Goal: Information Seeking & Learning: Learn about a topic

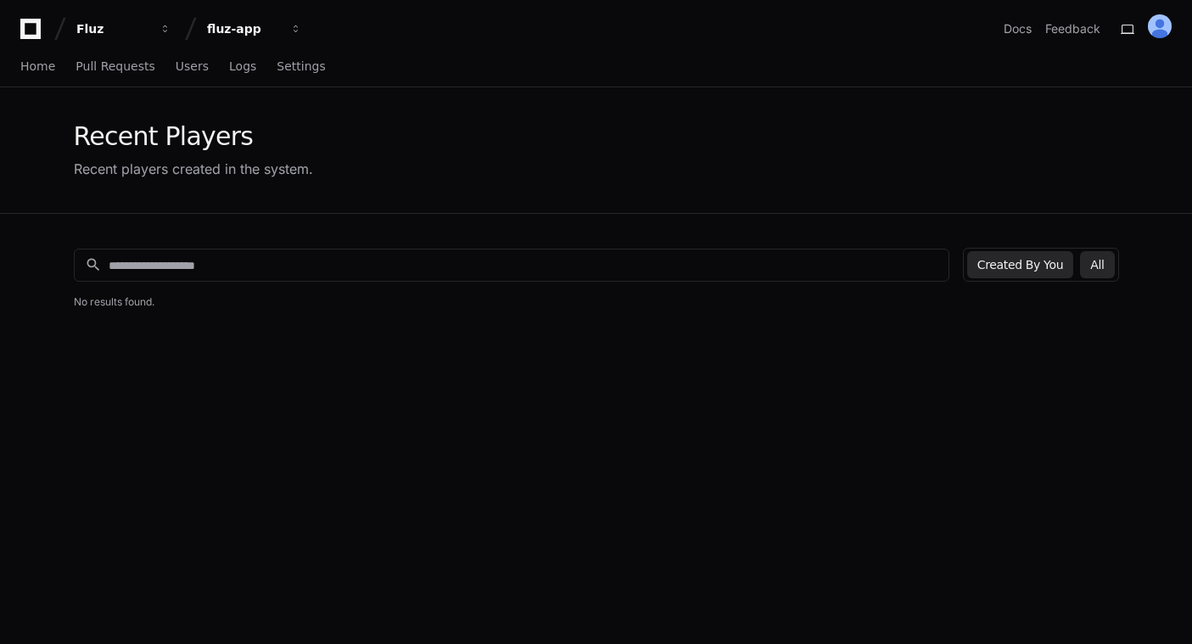
click at [1105, 269] on button "All" at bounding box center [1097, 264] width 34 height 27
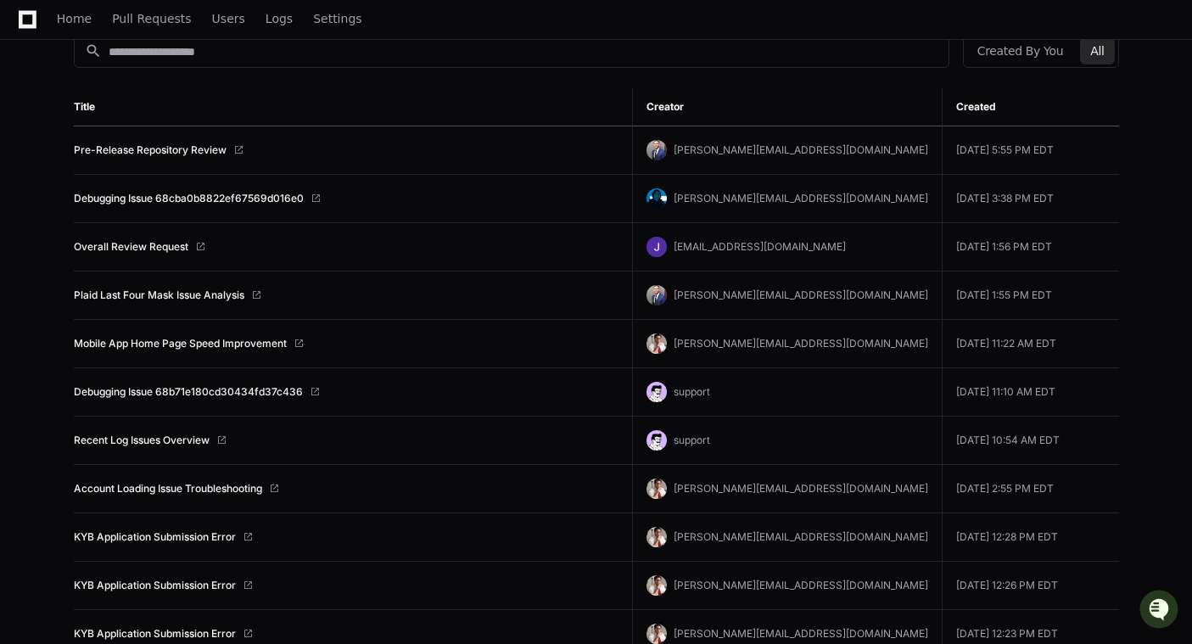
scroll to position [225, 0]
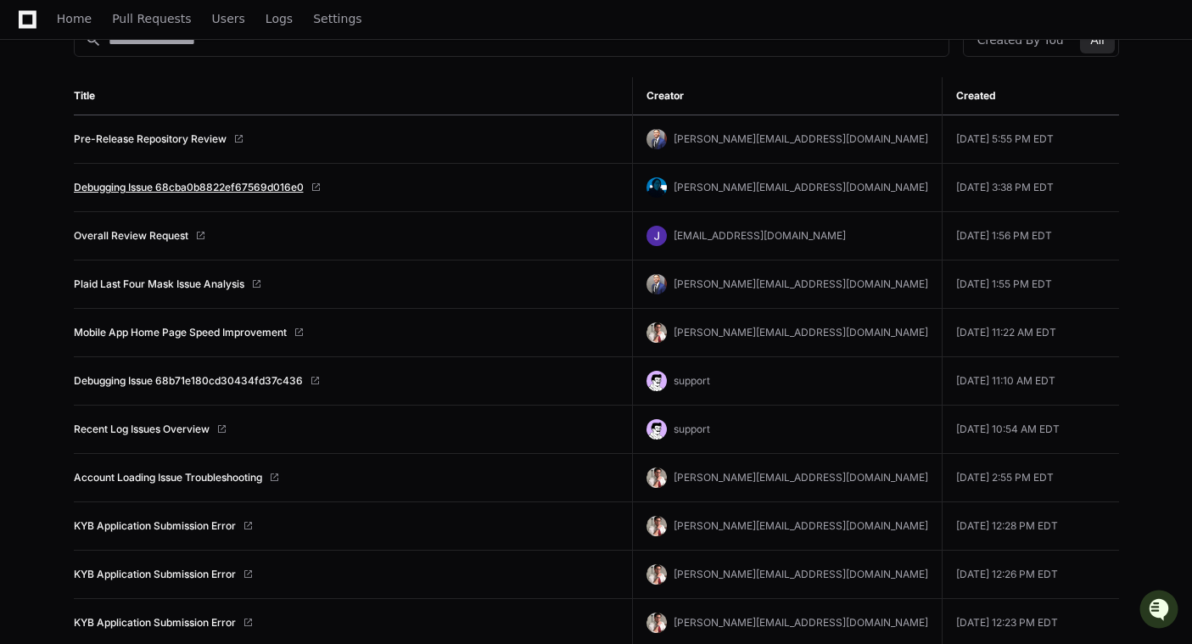
click at [204, 186] on link "Debugging Issue 68cba0b8822ef67569d016e0" at bounding box center [189, 188] width 230 height 14
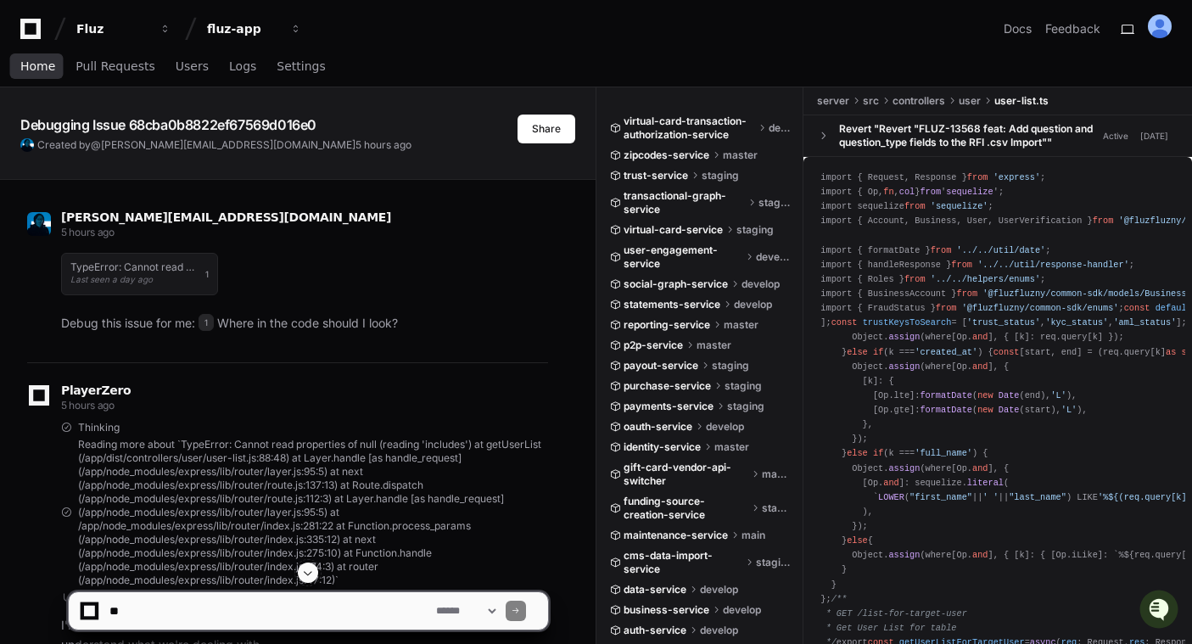
click at [41, 65] on span "Home" at bounding box center [37, 66] width 35 height 10
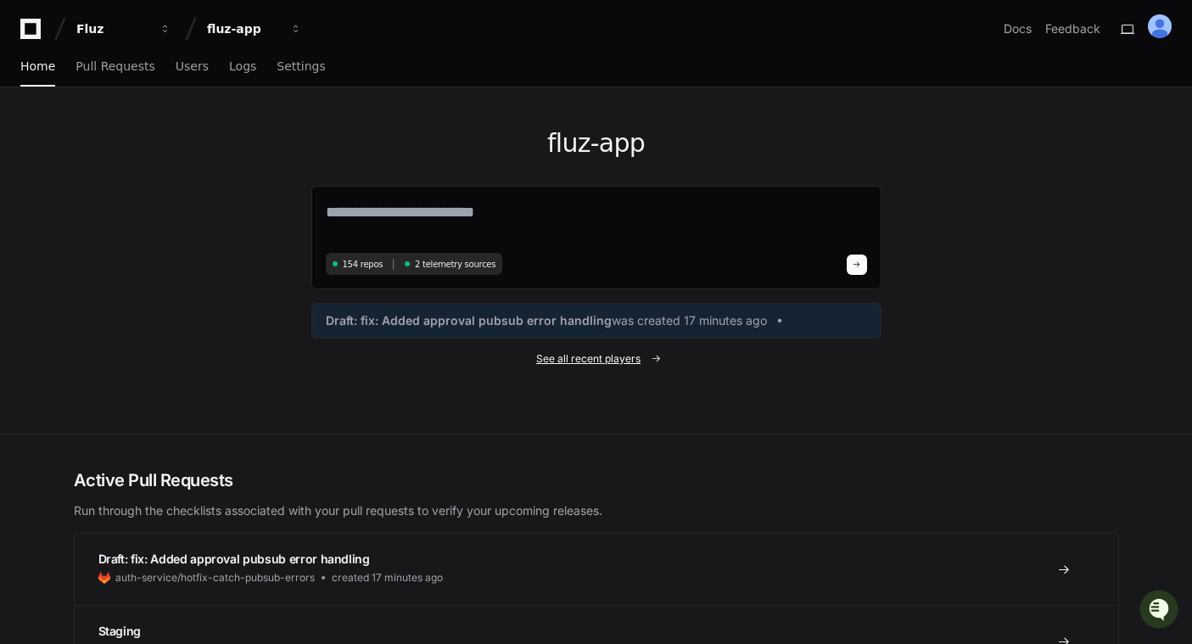
click at [602, 366] on span "See all recent players" at bounding box center [588, 359] width 104 height 14
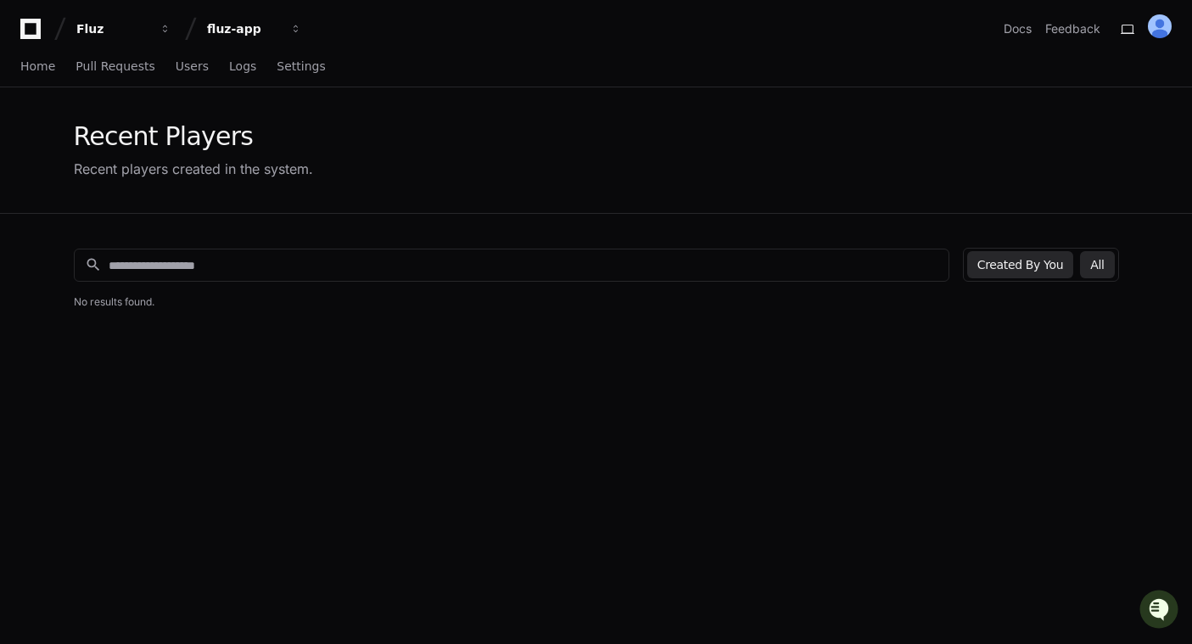
click at [1087, 266] on button "All" at bounding box center [1097, 264] width 34 height 27
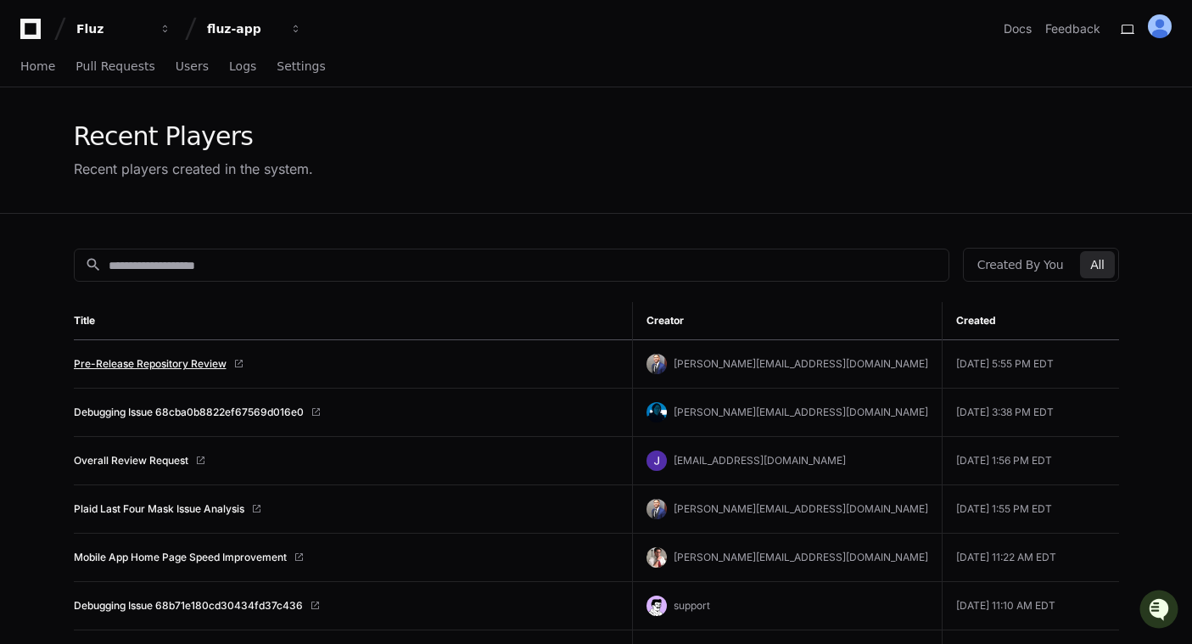
click at [154, 367] on link "Pre-Release Repository Review" at bounding box center [150, 364] width 153 height 14
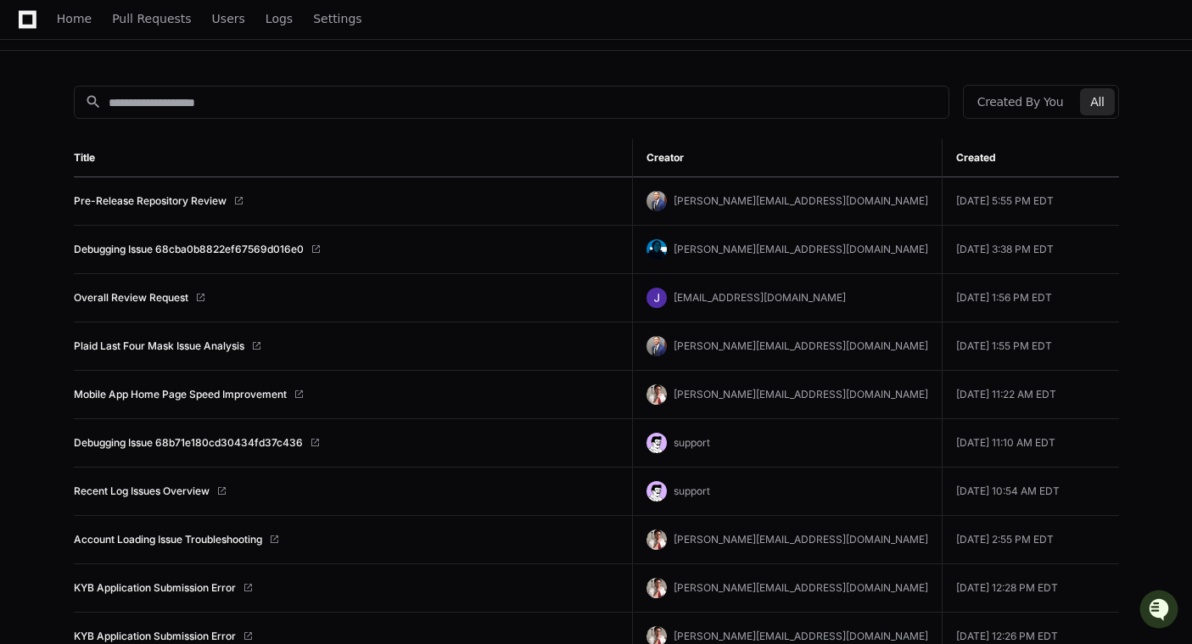
scroll to position [175, 0]
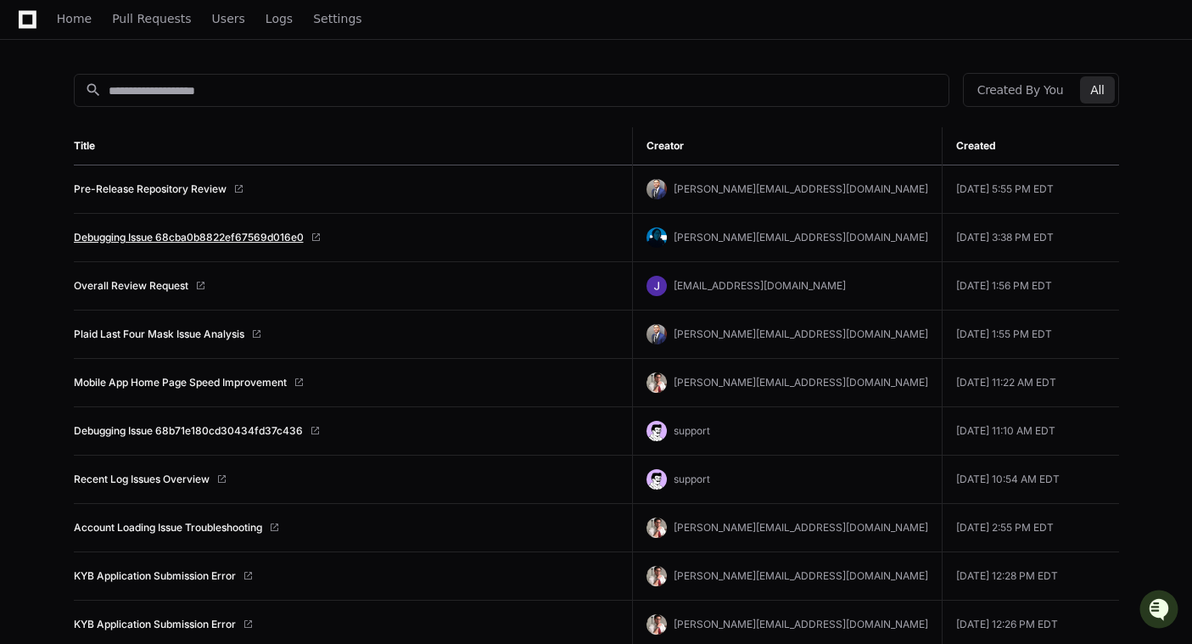
click at [281, 234] on link "Debugging Issue 68cba0b8822ef67569d016e0" at bounding box center [189, 238] width 230 height 14
click at [140, 432] on link "Debugging Issue 68b71e180cd30434fd37c436" at bounding box center [188, 431] width 229 height 14
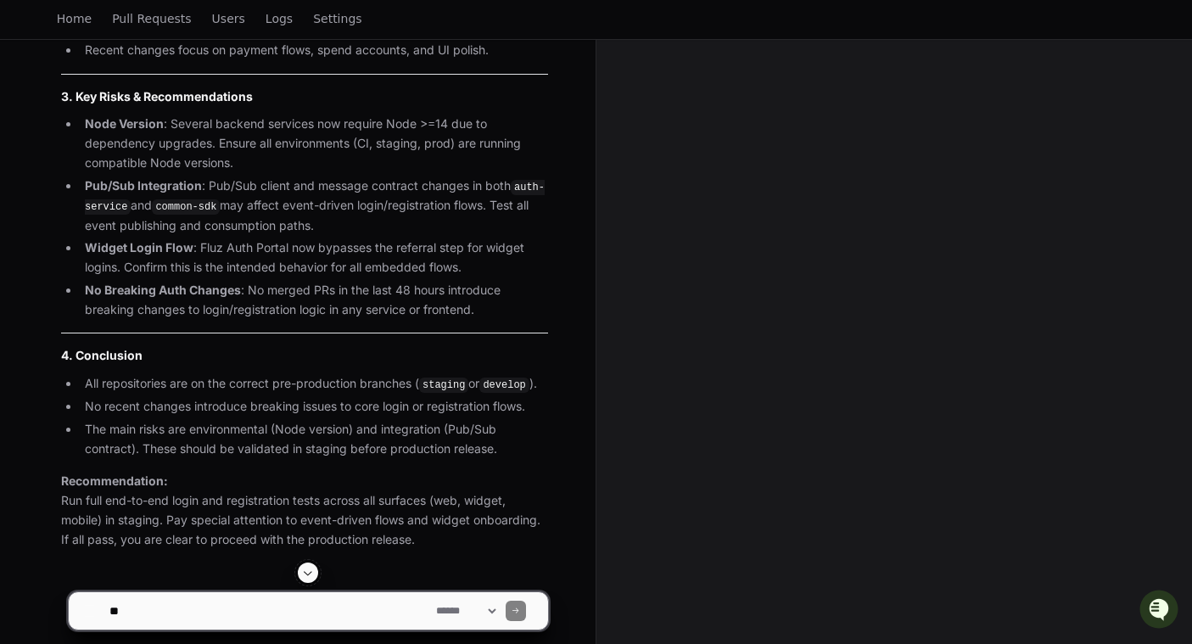
scroll to position [5681, 0]
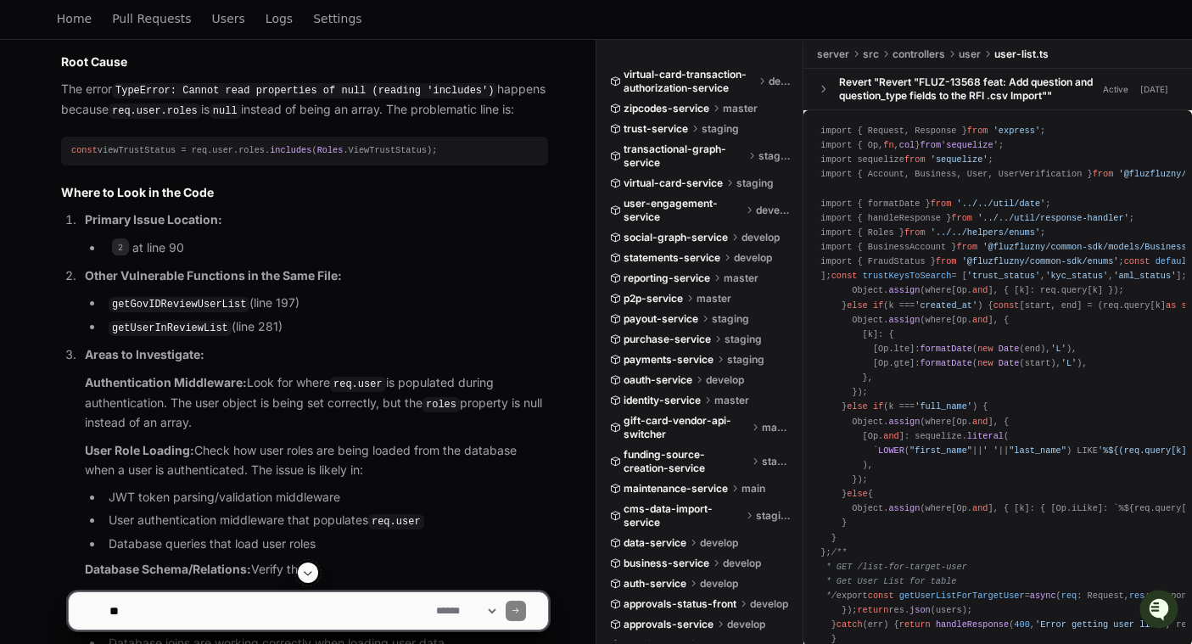
scroll to position [600, 0]
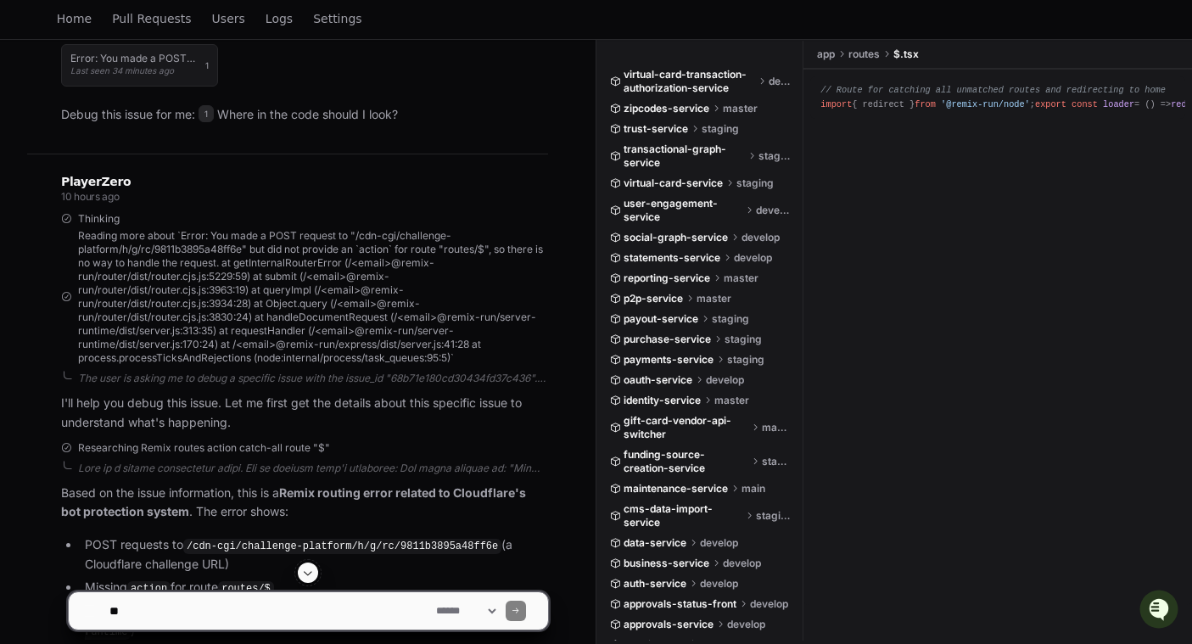
scroll to position [295, 0]
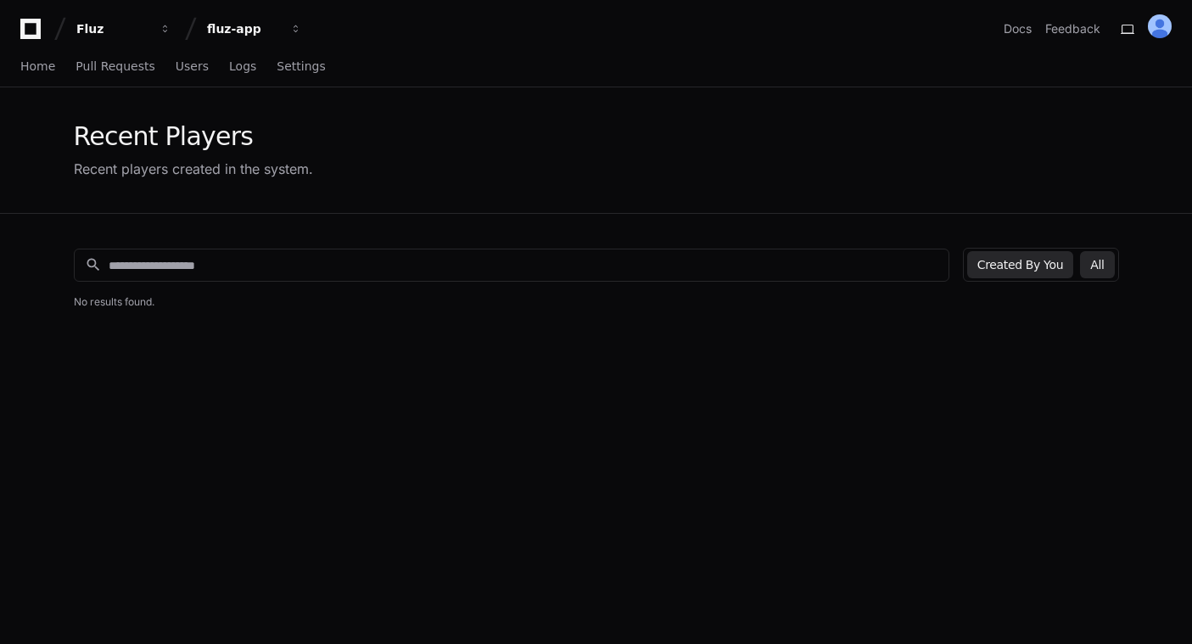
click at [1100, 266] on button "All" at bounding box center [1097, 264] width 34 height 27
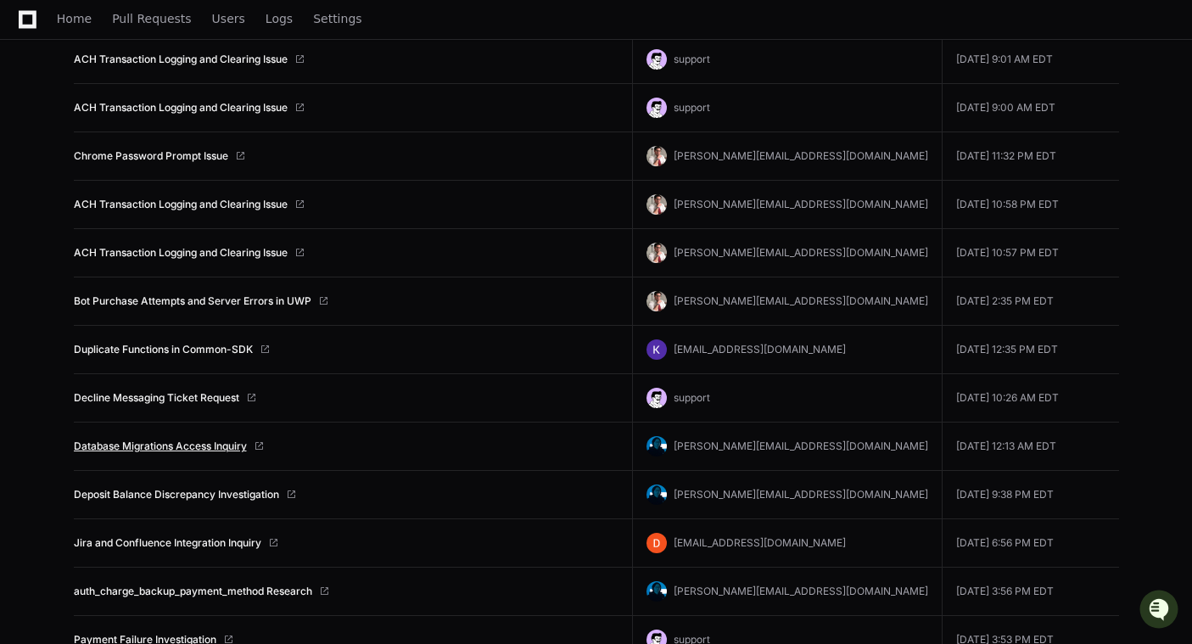
click at [221, 448] on link "Database Migrations Access Inquiry" at bounding box center [160, 447] width 173 height 14
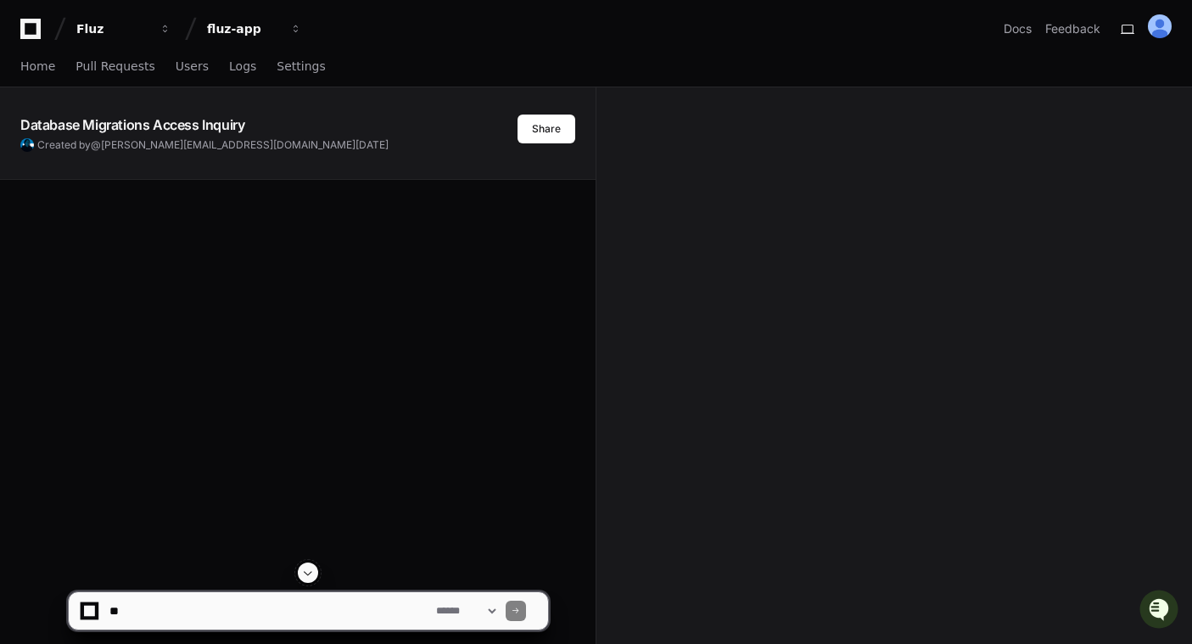
click at [310, 573] on span at bounding box center [308, 573] width 14 height 14
